Goal: Information Seeking & Learning: Learn about a topic

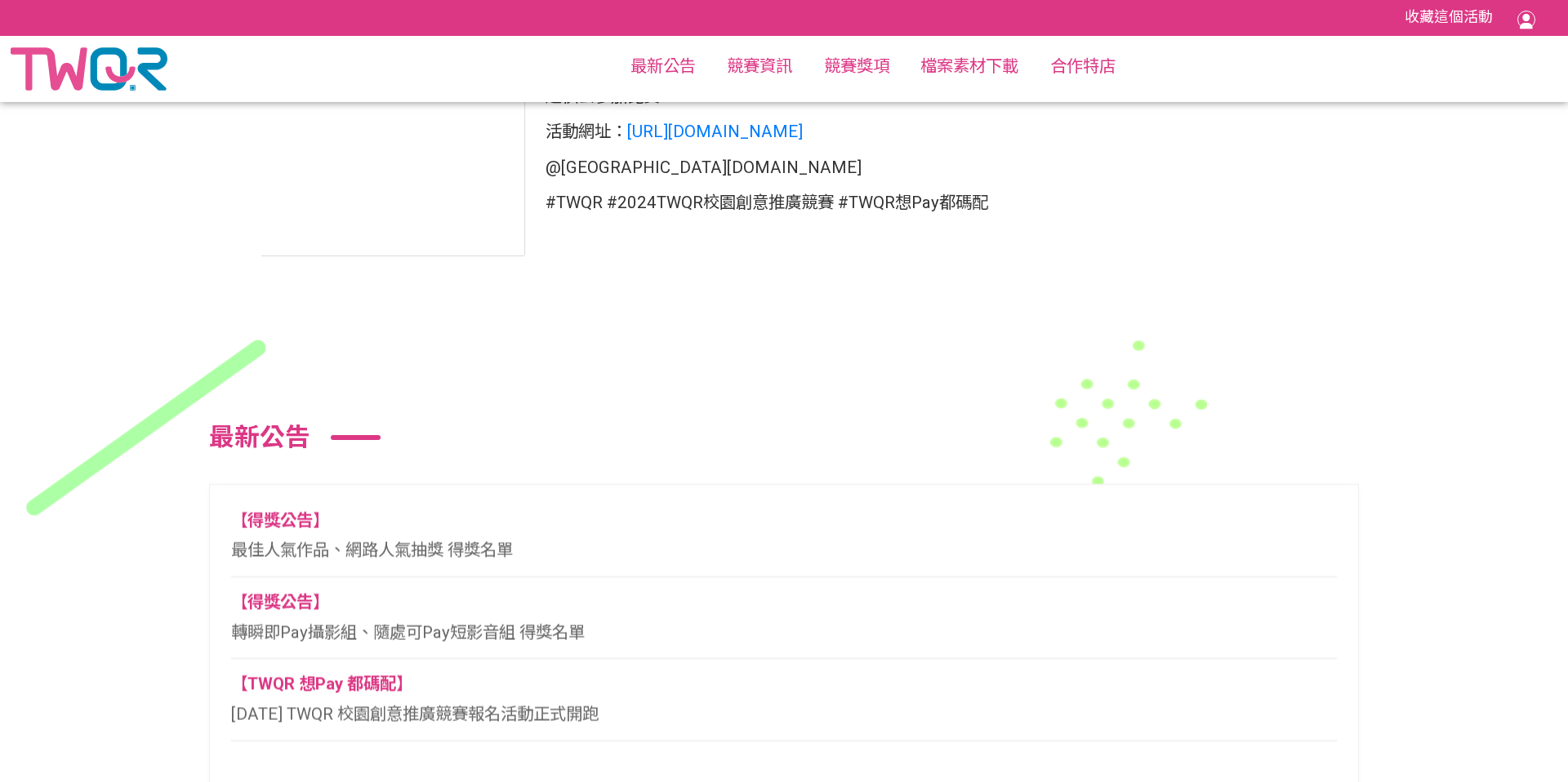
scroll to position [1297, 0]
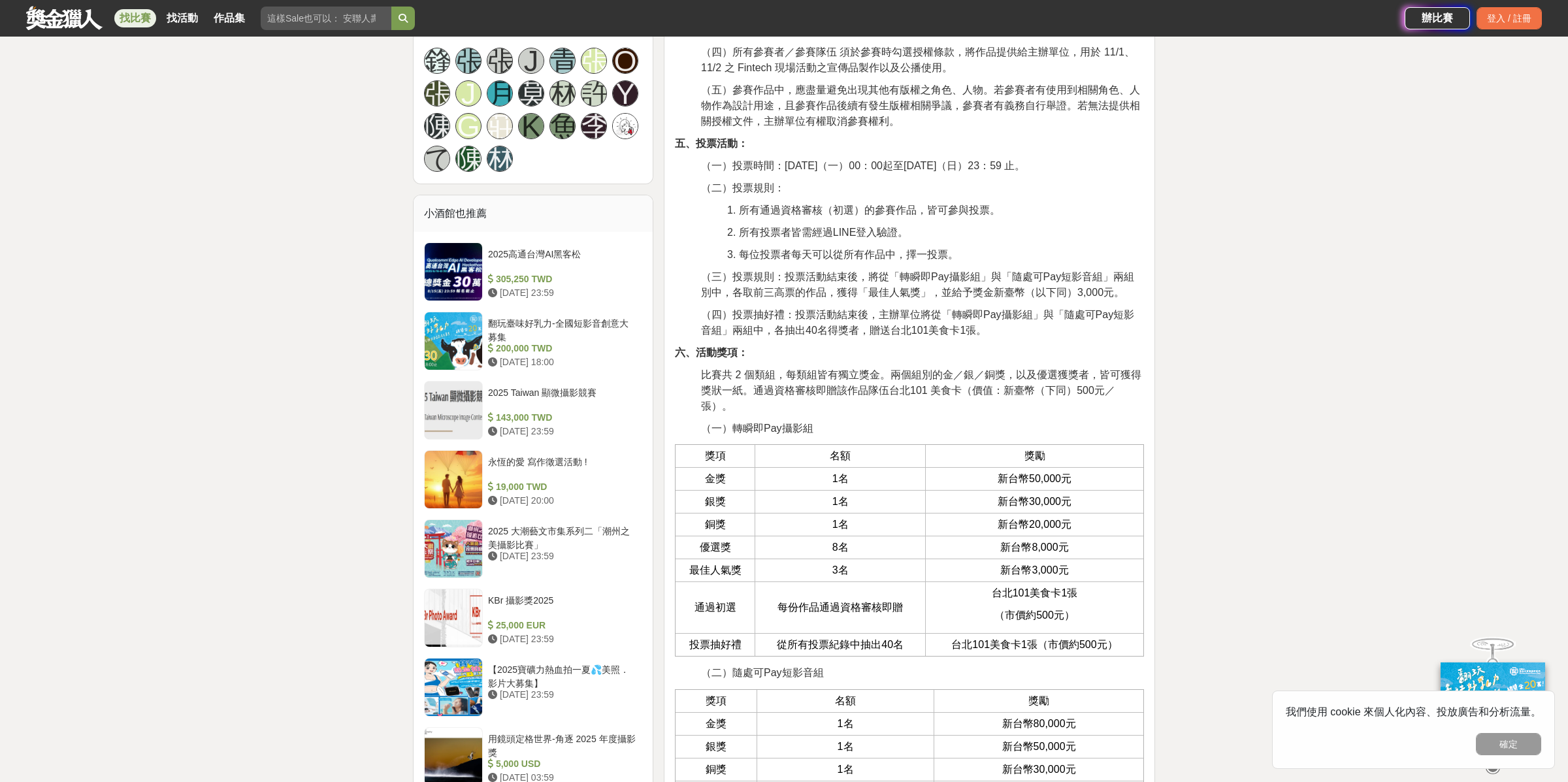
scroll to position [1735, 0]
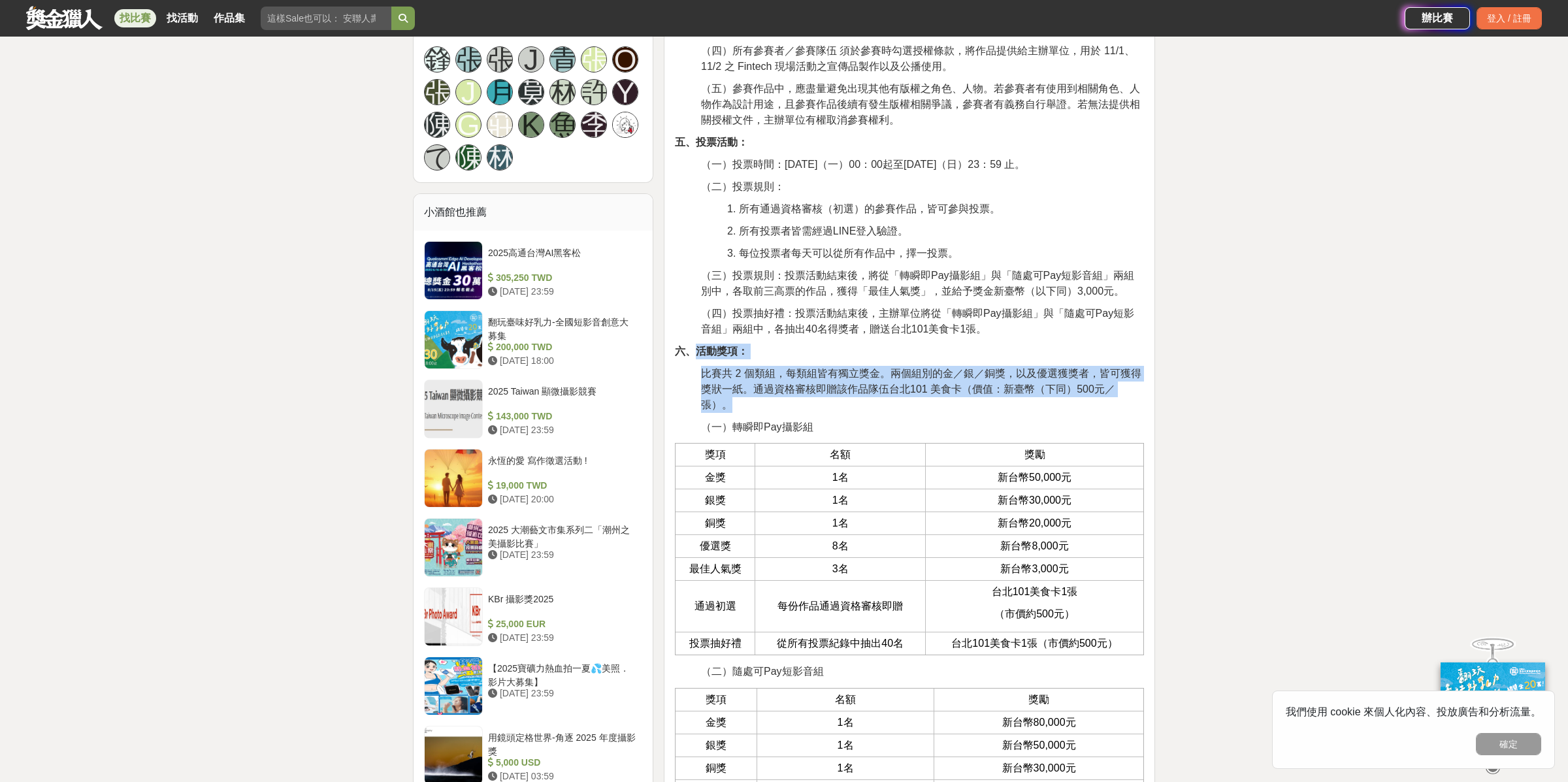
drag, startPoint x: 695, startPoint y: 335, endPoint x: 1151, endPoint y: 377, distance: 457.9
copy div "活動獎項： 比賽共 2 個類組，每類組皆有獨立獎金。兩個組別的金／銀／銅獎，以及優選獲獎者，皆可獲得獎狀一紙。通過資格審核即贈該作品隊伍台北101 美食卡（價…"
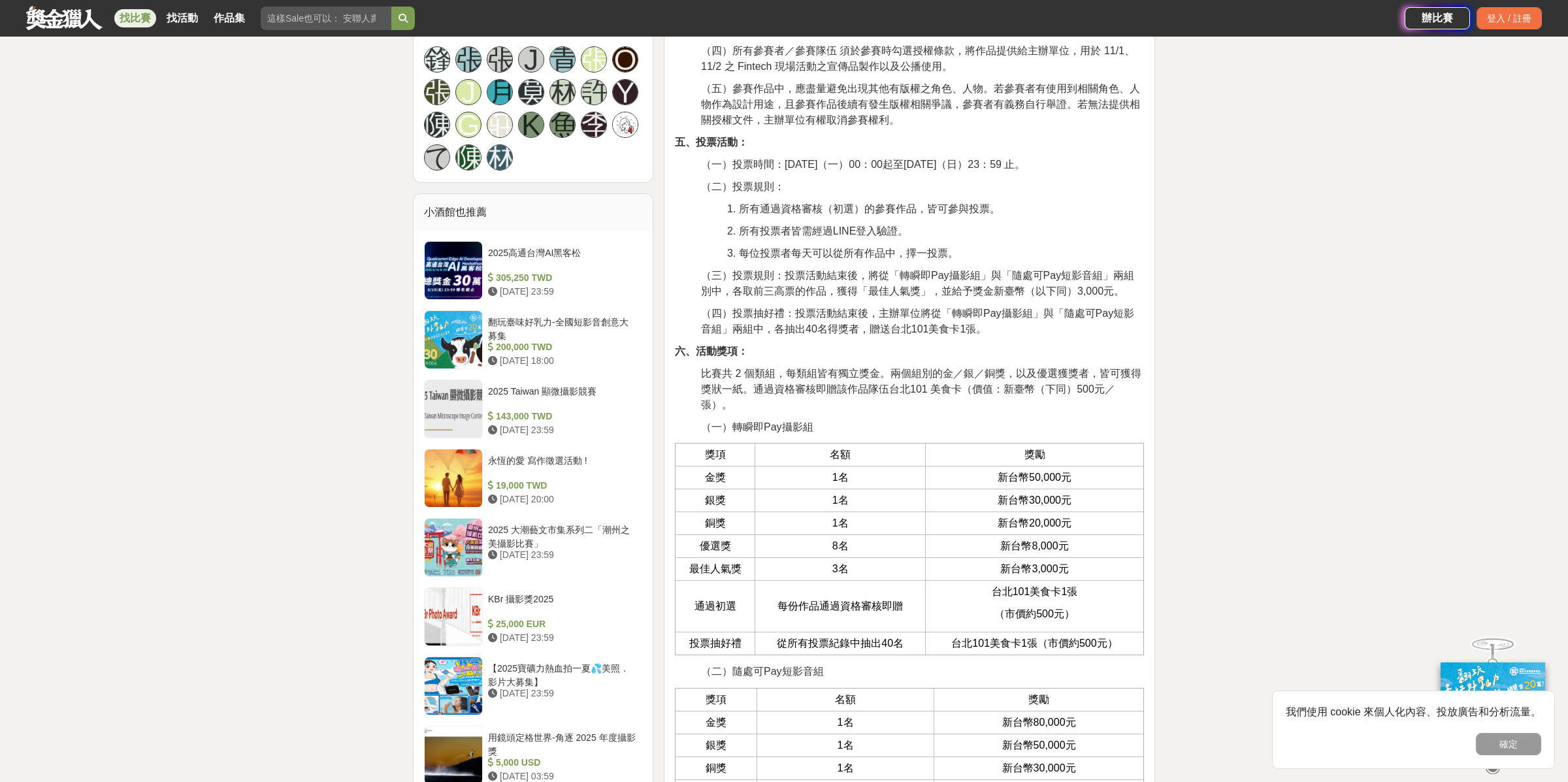
click at [1002, 419] on p "（一）轉瞬即Pay攝影組" at bounding box center [922, 427] width 443 height 16
copy strong "活動獎項"
drag, startPoint x: 699, startPoint y: 334, endPoint x: 735, endPoint y: 334, distance: 36.0
click at [735, 345] on strong "六、活動獎項：" at bounding box center [711, 350] width 73 height 11
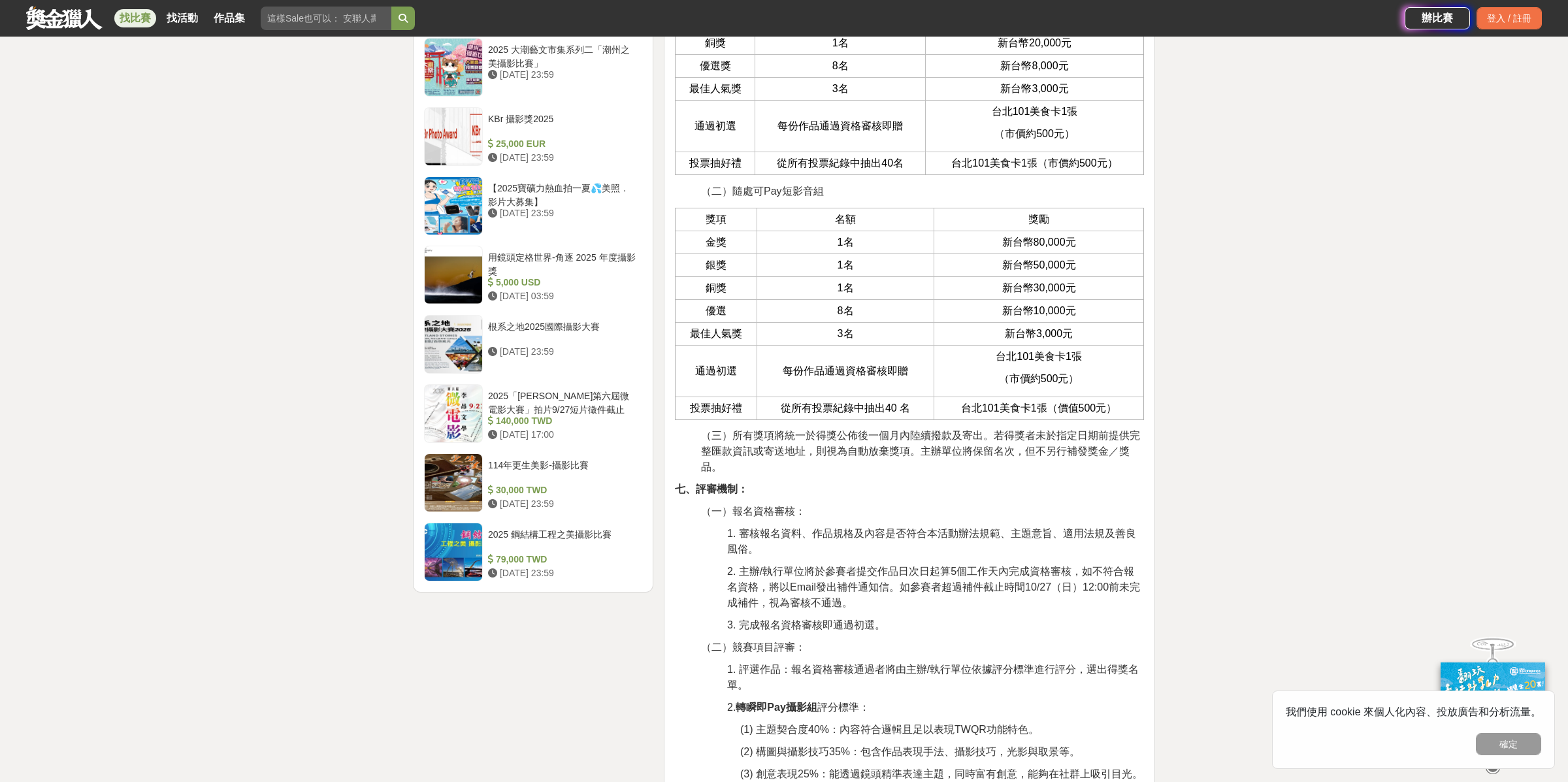
scroll to position [2217, 0]
